Goal: Information Seeking & Learning: Learn about a topic

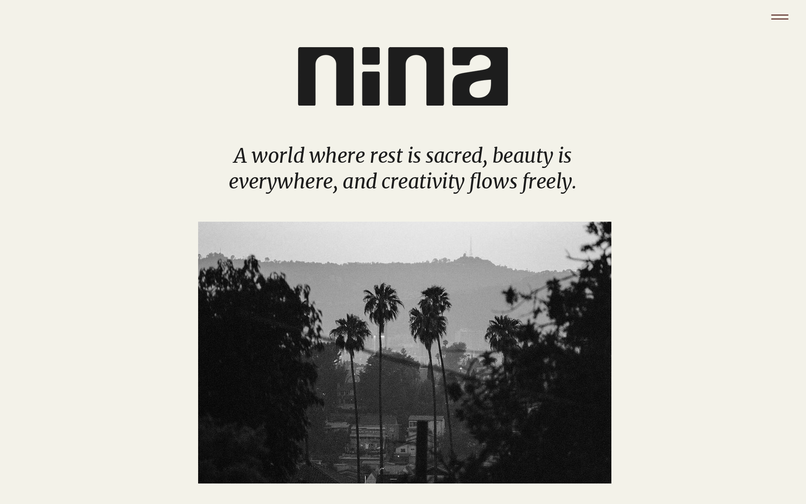
click at [777, 20] on icon "Menu" at bounding box center [779, 17] width 31 height 31
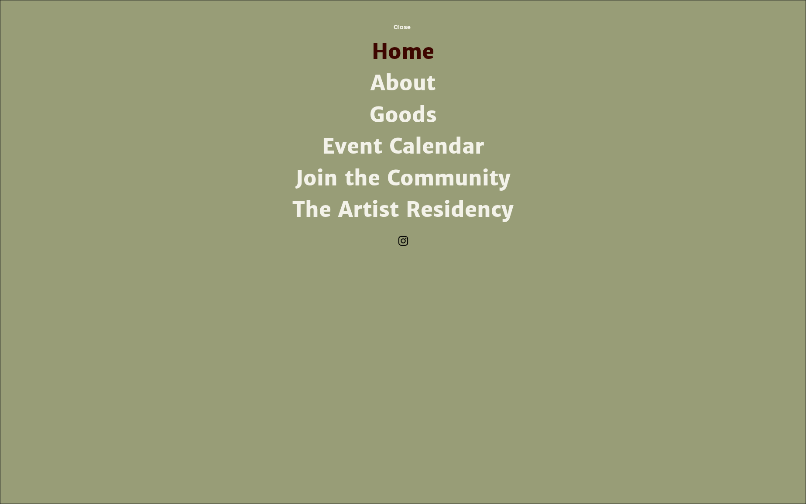
click at [392, 208] on link "The Artist Residency" at bounding box center [403, 209] width 228 height 31
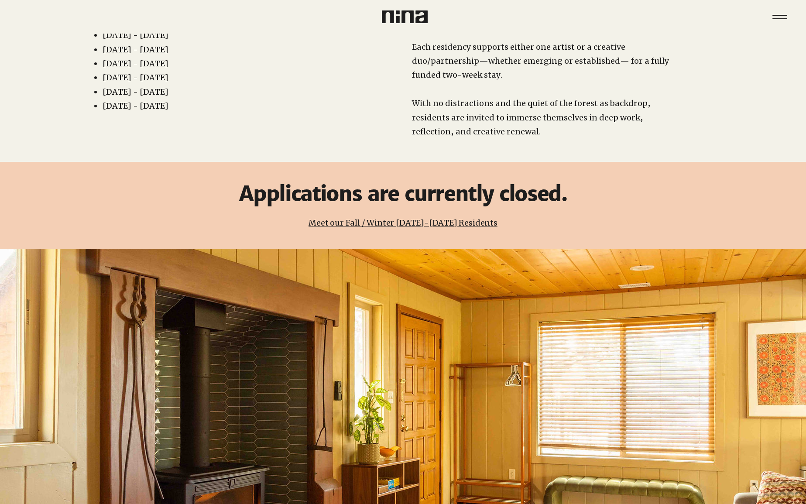
scroll to position [218, 0]
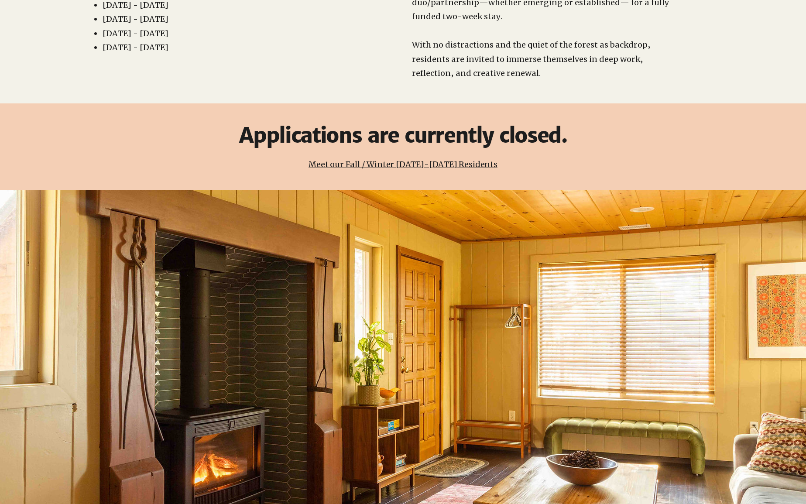
click at [381, 159] on link "Meet our Fall / Winter 2025-2026 Residents" at bounding box center [402, 164] width 189 height 10
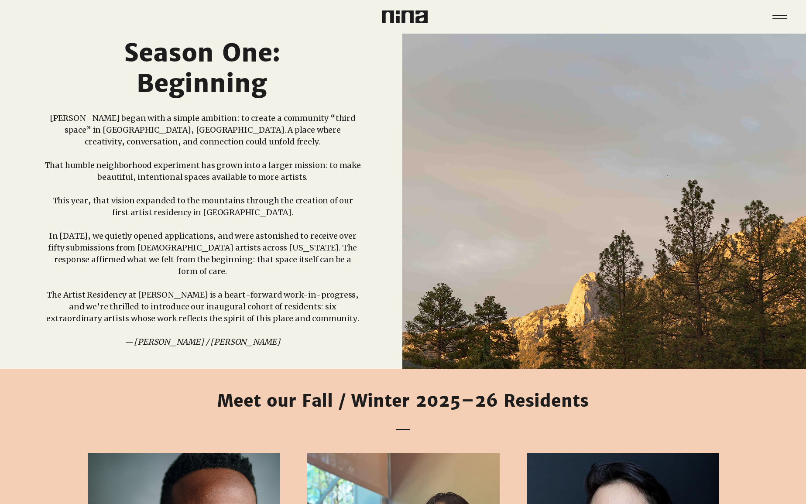
scroll to position [10, 0]
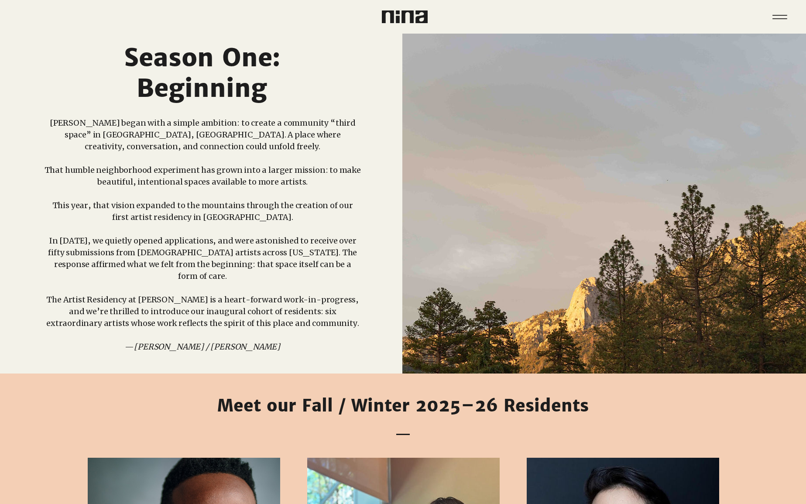
click at [771, 17] on icon "Menu" at bounding box center [780, 17] width 26 height 26
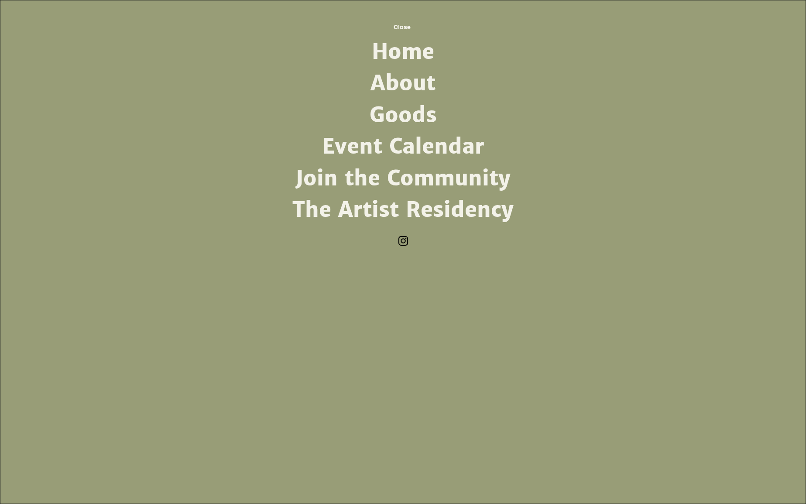
click at [398, 140] on link "Event Calendar" at bounding box center [403, 146] width 228 height 31
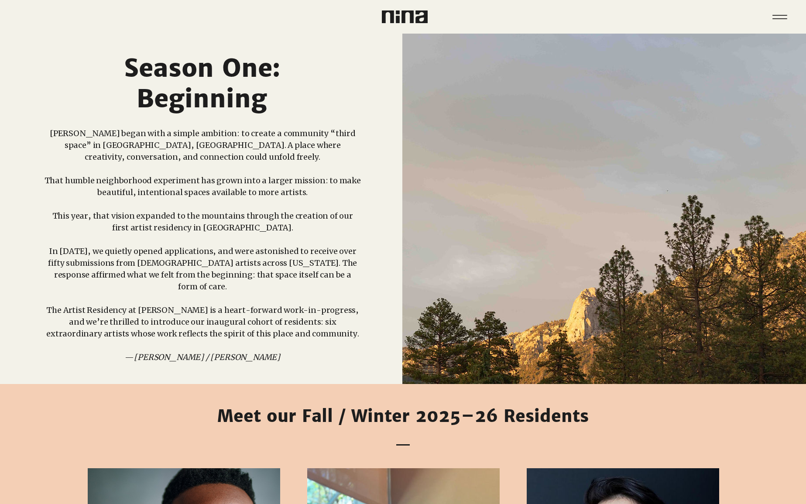
click at [398, 10] on img at bounding box center [405, 16] width 46 height 13
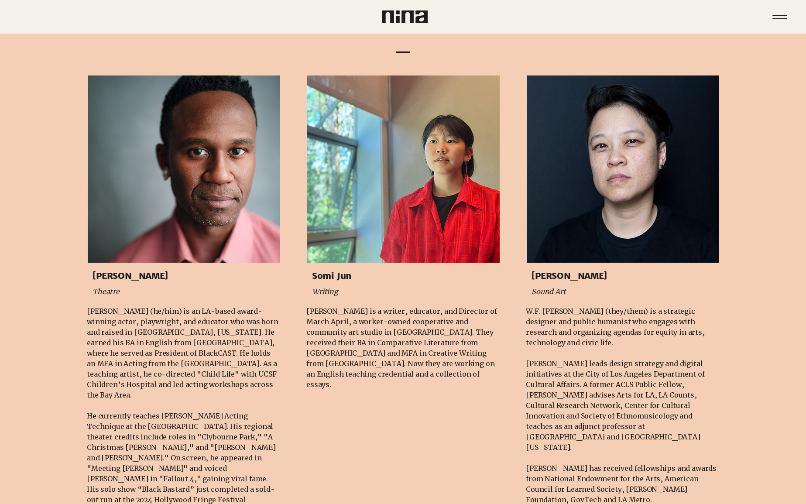
scroll to position [382, 0]
